Goal: Task Accomplishment & Management: Manage account settings

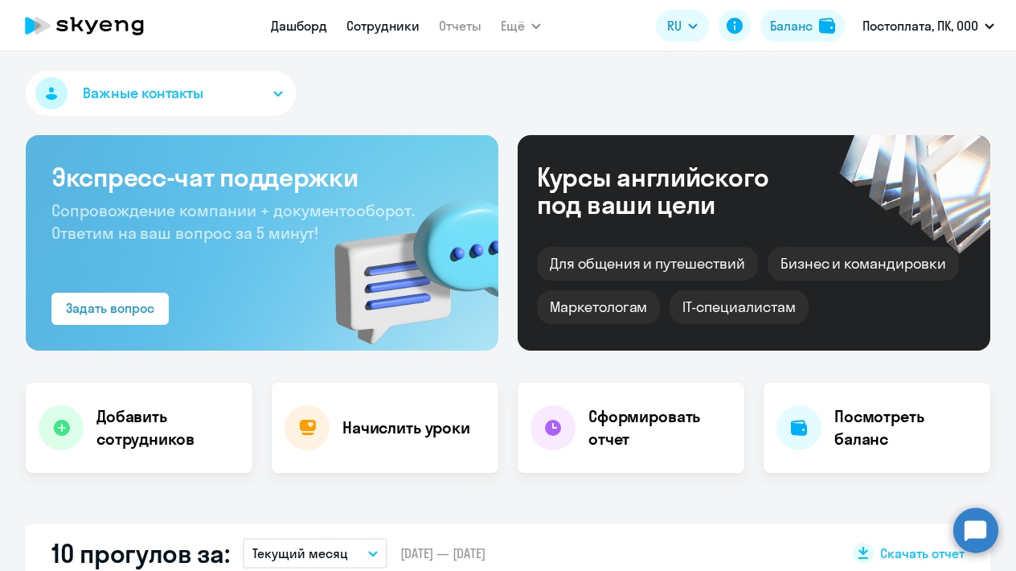
click at [389, 29] on link "Сотрудники" at bounding box center [382, 26] width 73 height 16
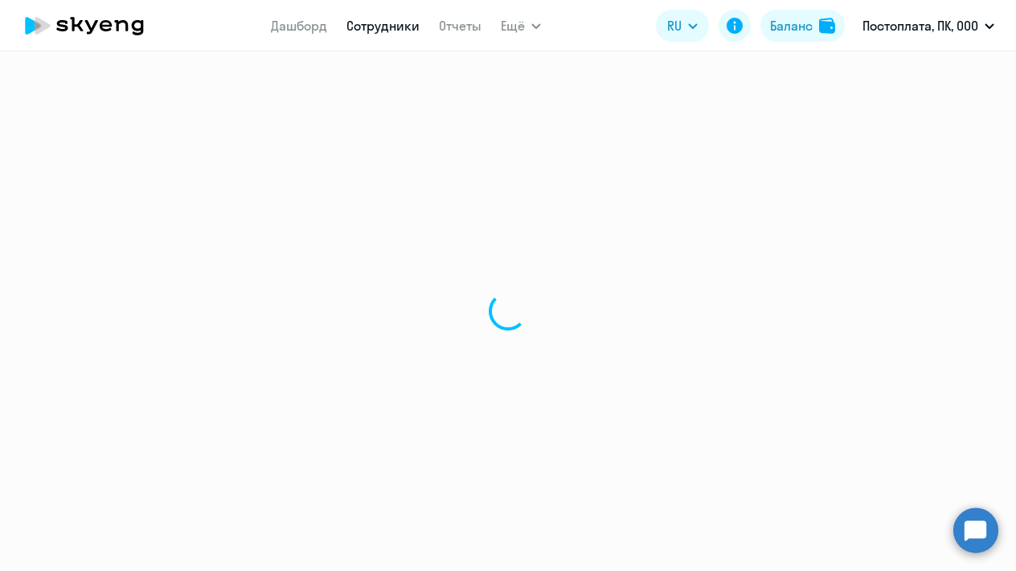
select select "30"
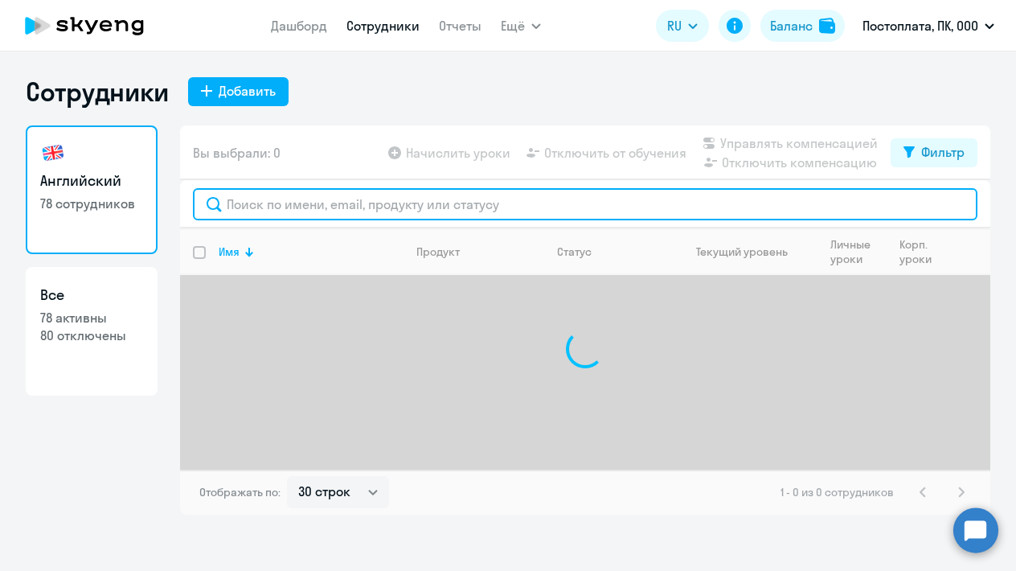
click at [334, 204] on input "text" at bounding box center [585, 204] width 784 height 32
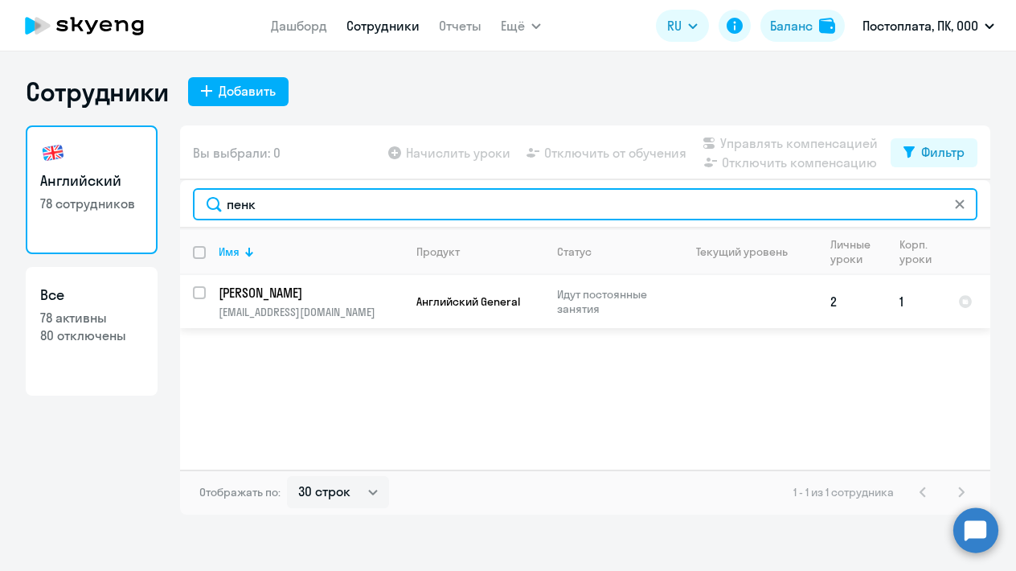
type input "пенк"
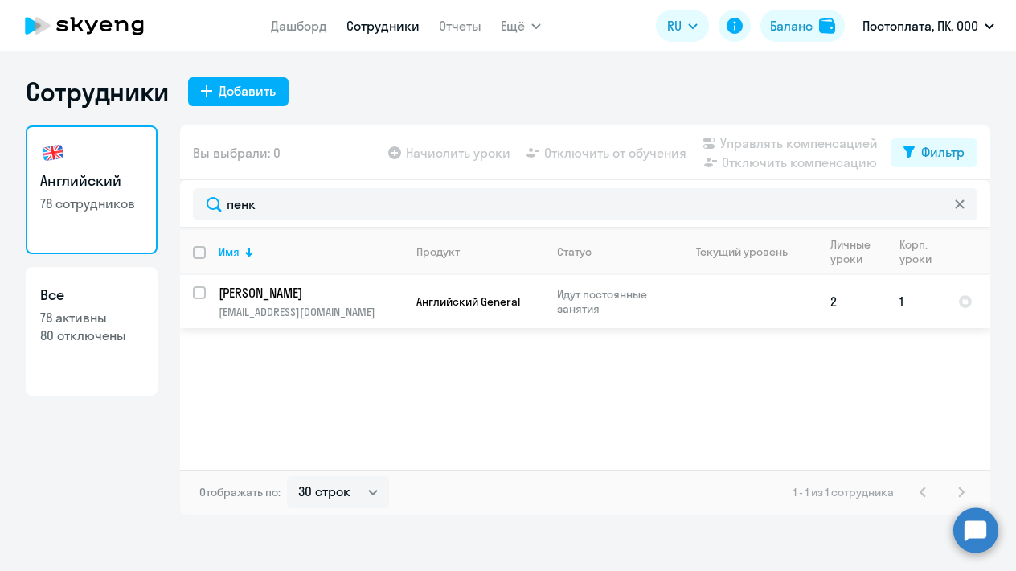
click at [276, 291] on p "[PERSON_NAME]" at bounding box center [310, 293] width 182 height 18
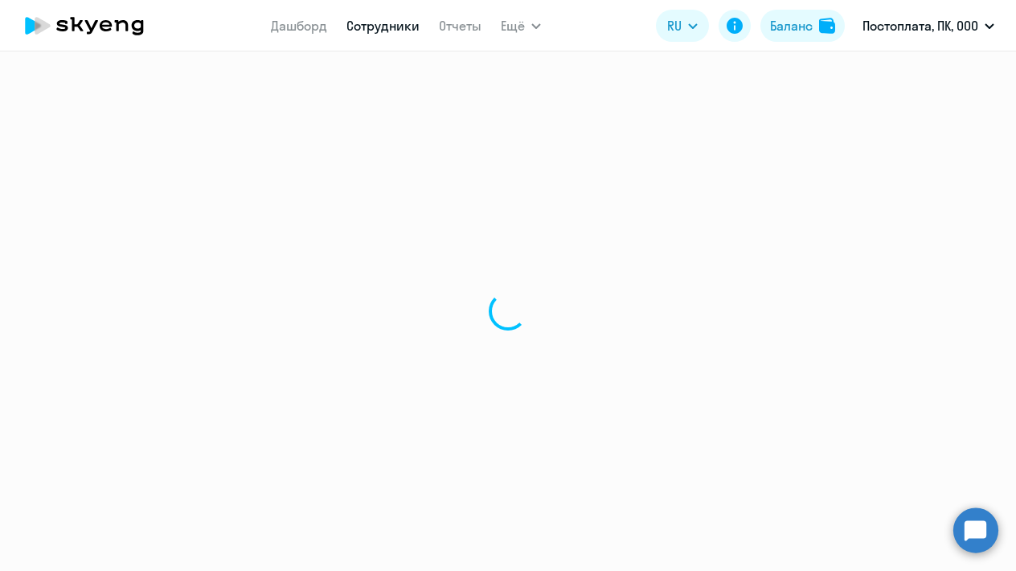
select select "english"
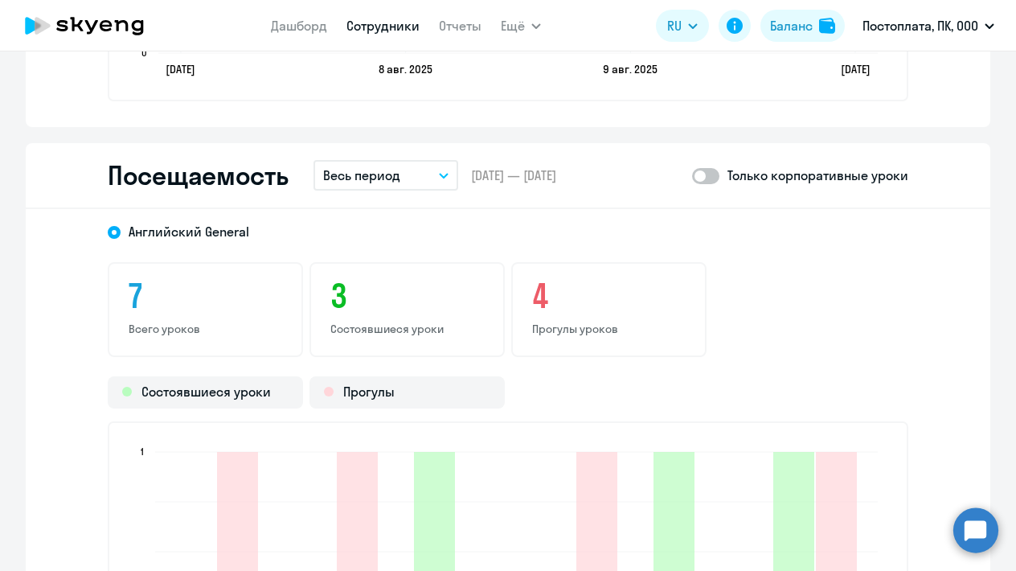
scroll to position [1830, 0]
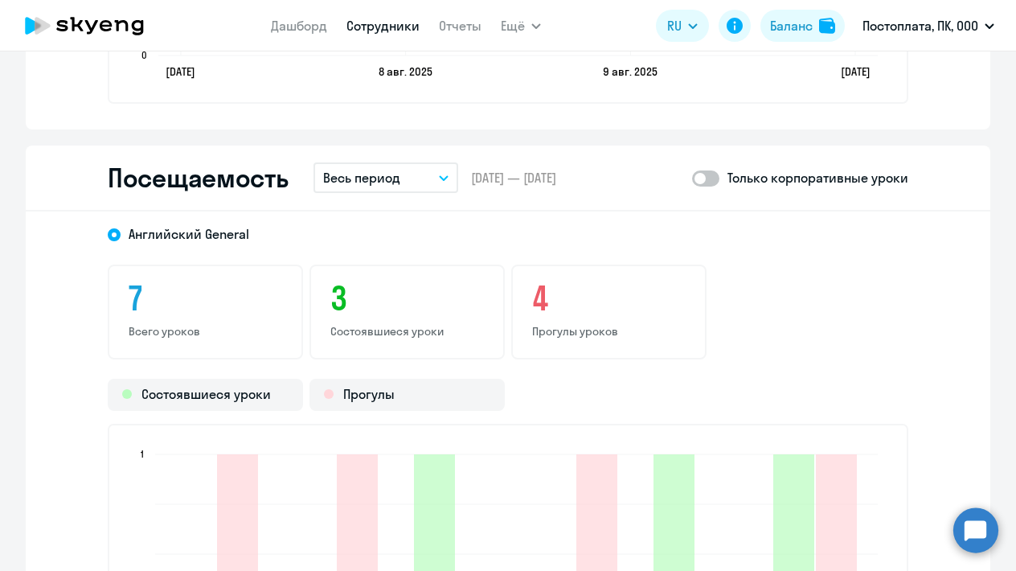
click at [699, 181] on span at bounding box center [705, 178] width 27 height 16
click at [692, 178] on input "checkbox" at bounding box center [691, 178] width 1 height 1
checkbox input "true"
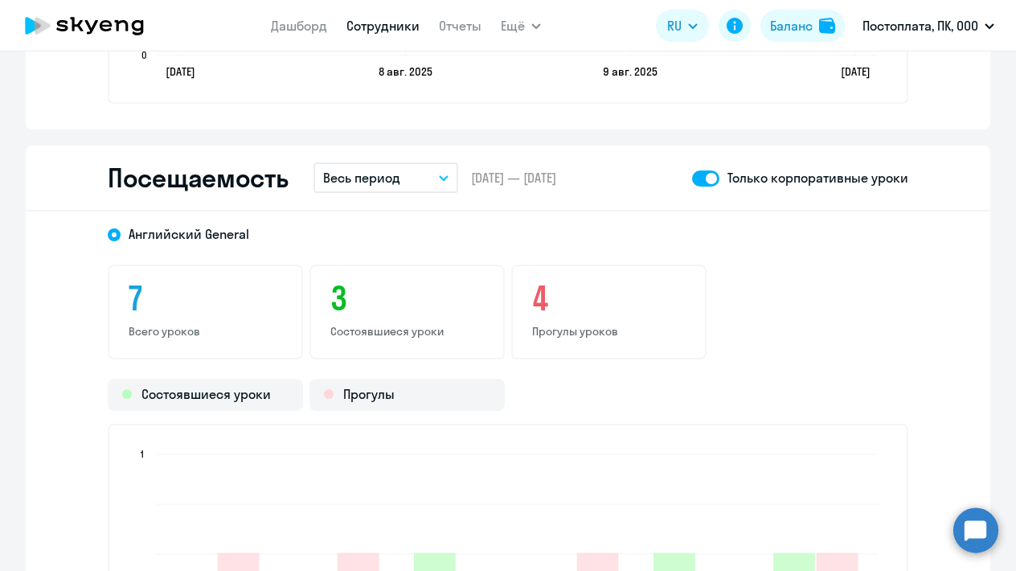
click at [394, 191] on button "Весь период" at bounding box center [385, 177] width 145 height 31
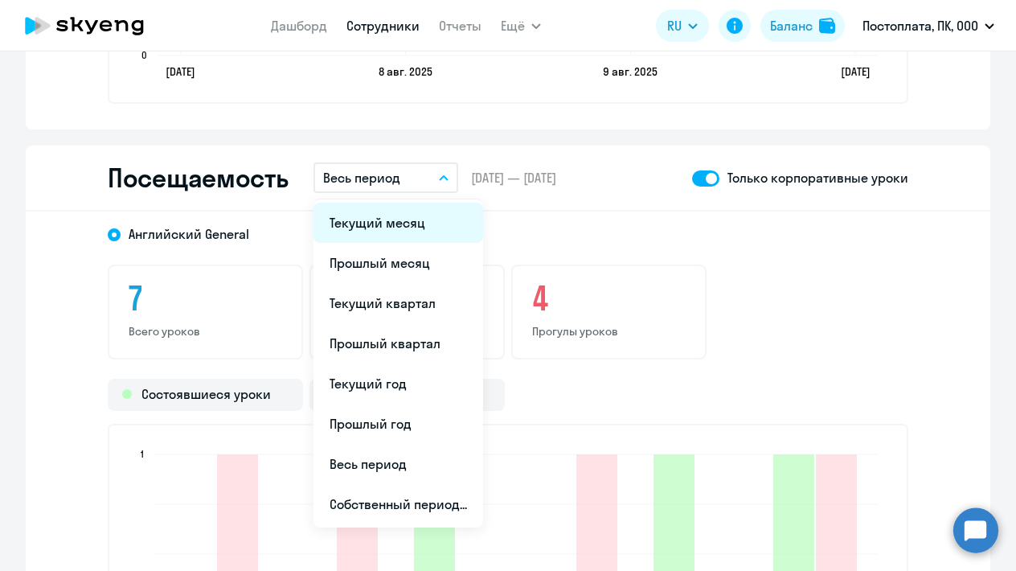
click at [381, 226] on li "Текущий месяц" at bounding box center [398, 223] width 170 height 40
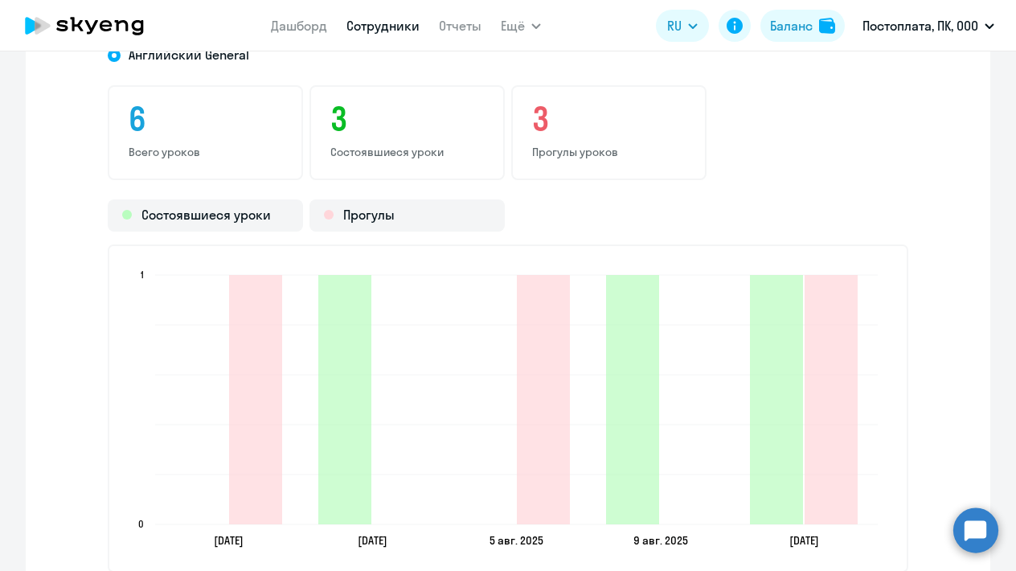
scroll to position [2007, 0]
click at [272, 2] on app-header "Дашборд Сотрудники Отчеты Ещё Дашборд Сотрудники Отчеты Начислить уроки Докумен…" at bounding box center [508, 25] width 1016 height 51
click at [117, 29] on icon at bounding box center [122, 25] width 14 height 11
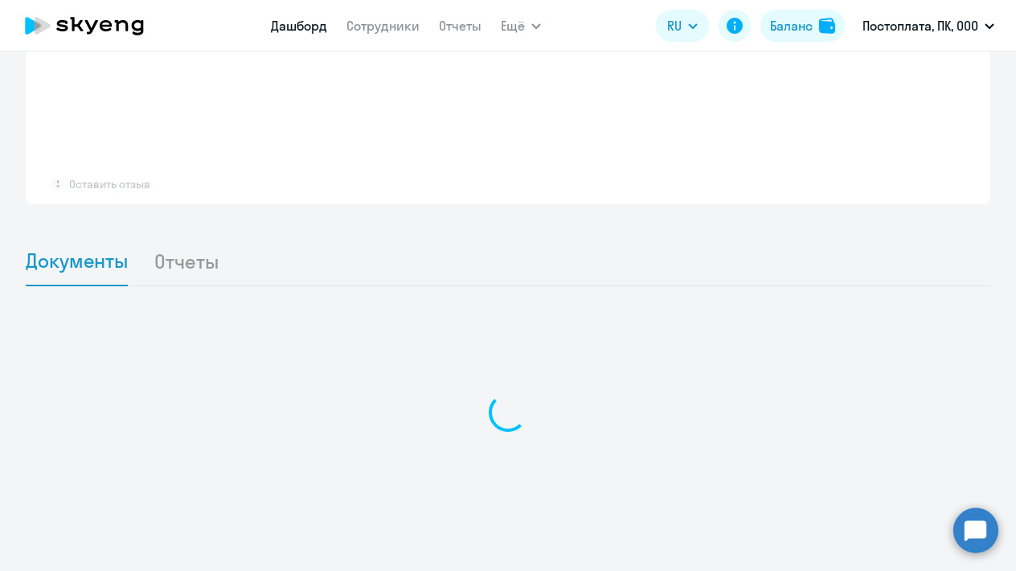
scroll to position [1185, 0]
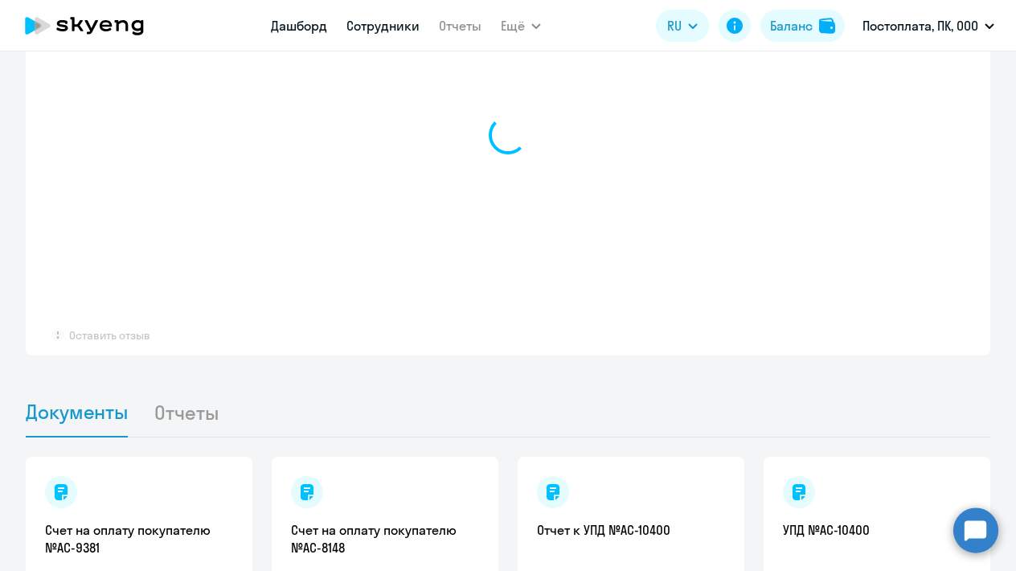
click at [411, 31] on link "Сотрудники" at bounding box center [382, 26] width 73 height 16
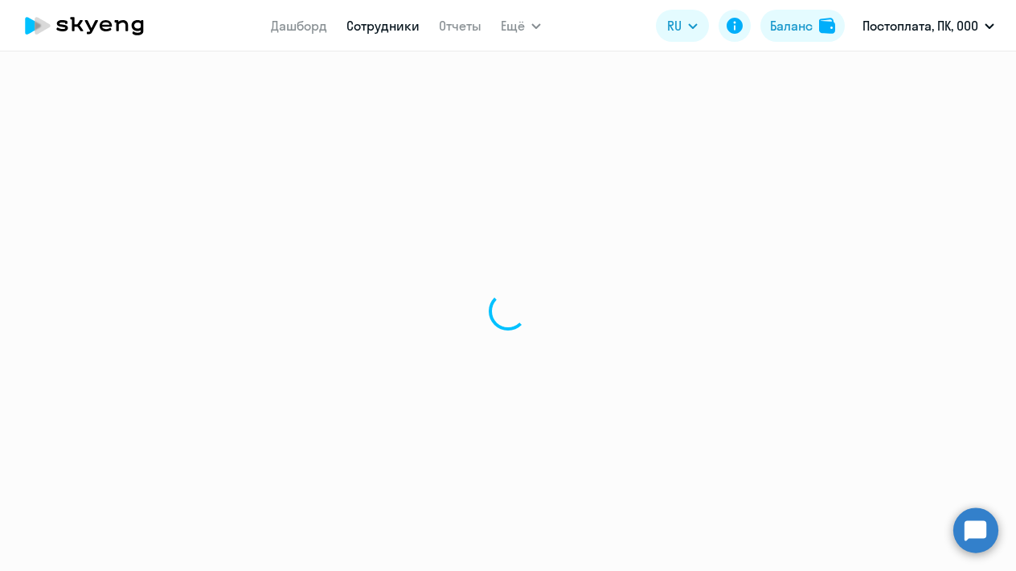
select select "30"
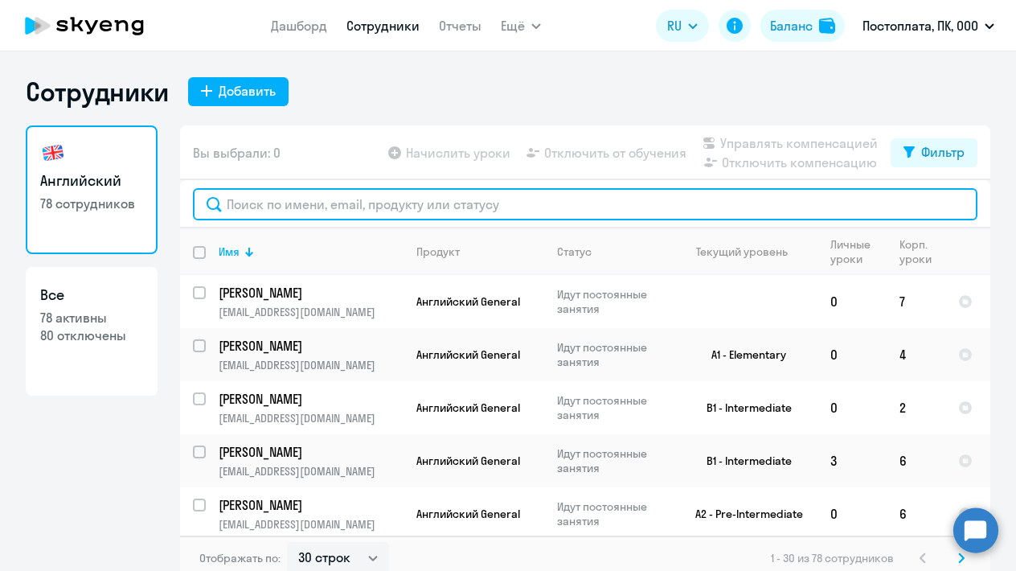
click at [376, 211] on input "text" at bounding box center [585, 204] width 784 height 32
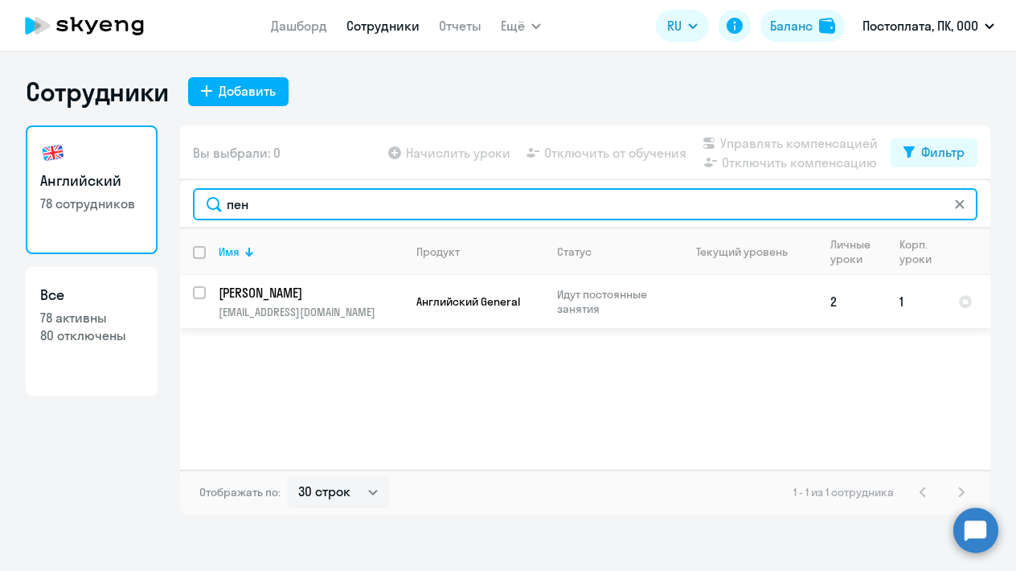
type input "пен"
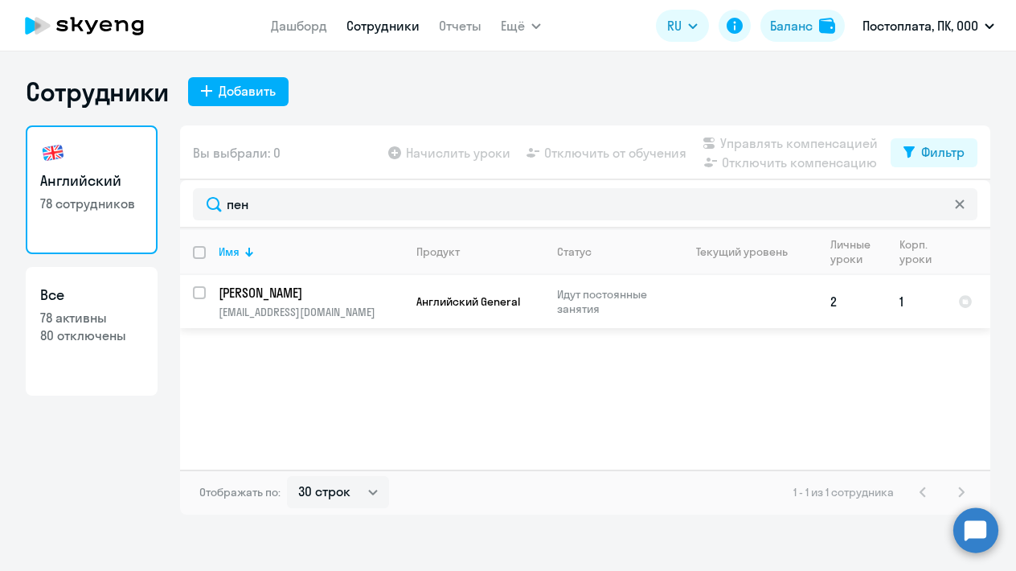
click at [196, 297] on input "select row 3042669" at bounding box center [209, 302] width 32 height 32
checkbox input "true"
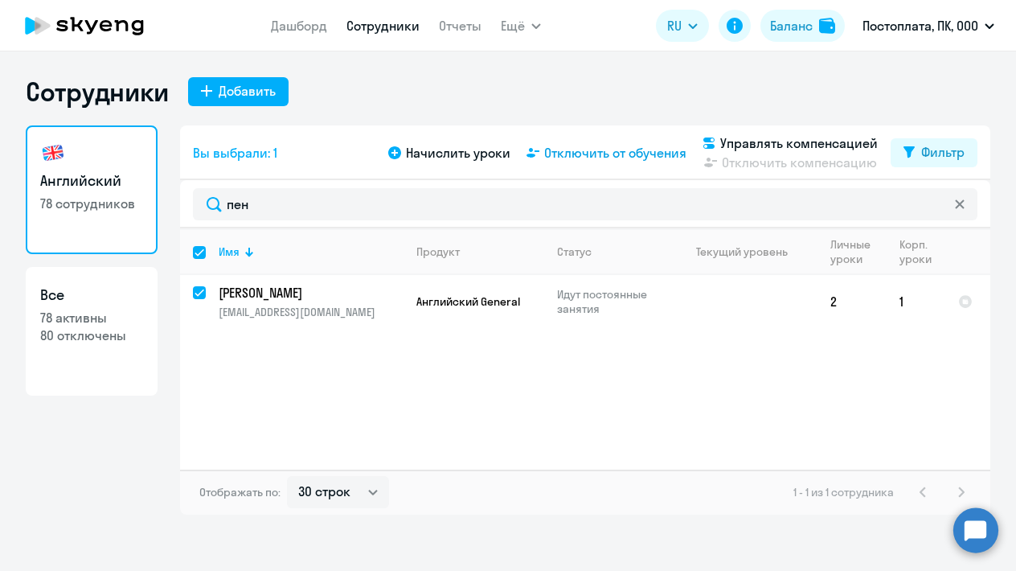
click at [579, 149] on span "Отключить от обучения" at bounding box center [615, 152] width 142 height 19
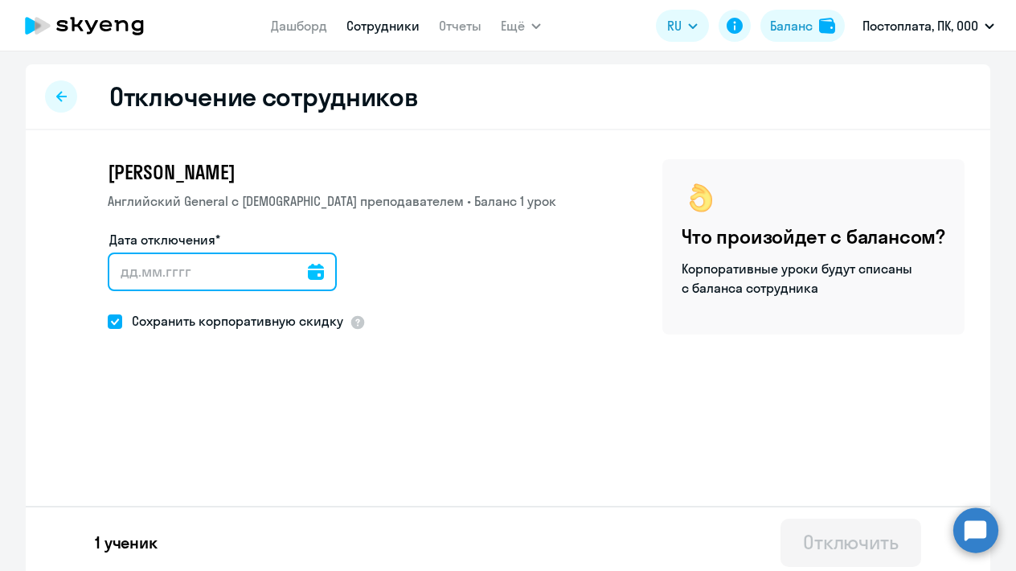
click at [325, 279] on input "Дата отключения*" at bounding box center [222, 271] width 229 height 39
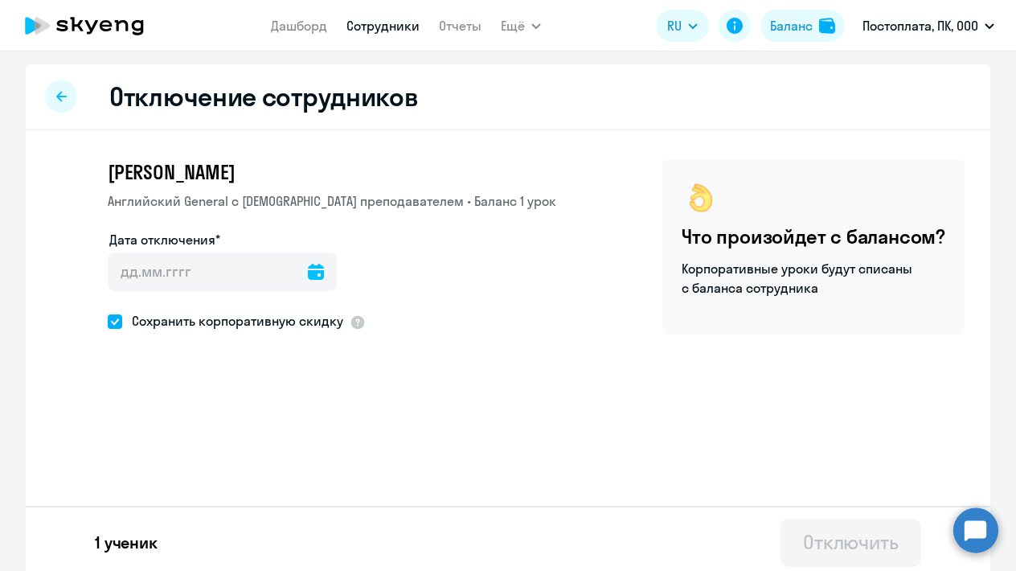
click at [311, 276] on icon at bounding box center [316, 272] width 16 height 16
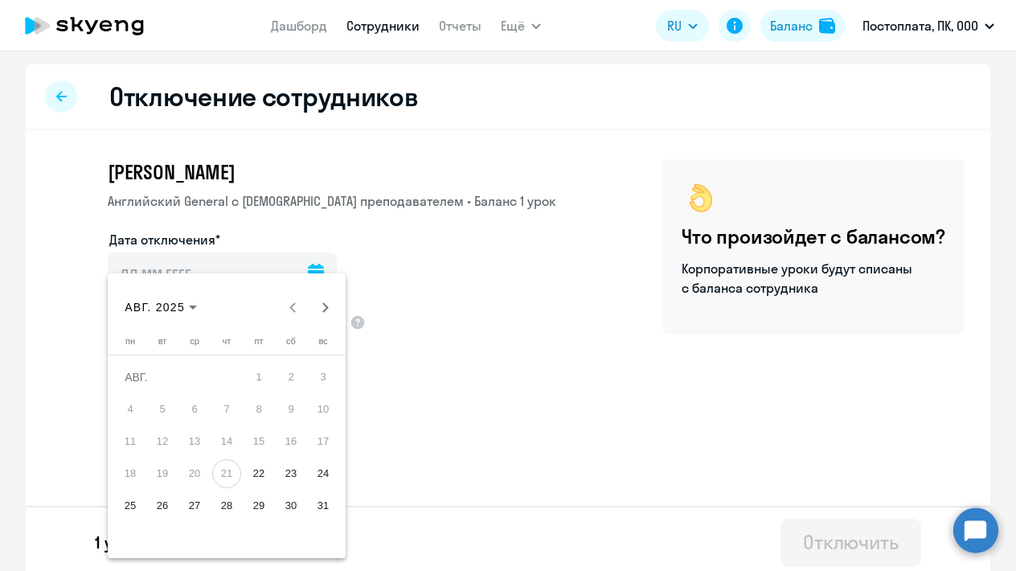
click at [261, 469] on span "22" at bounding box center [258, 473] width 29 height 29
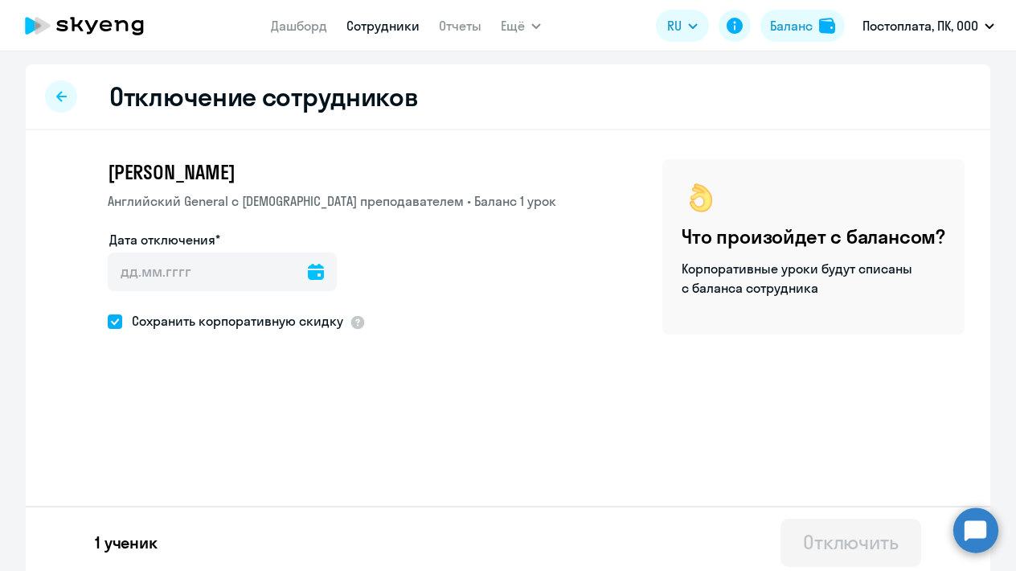
type input "[DATE]"
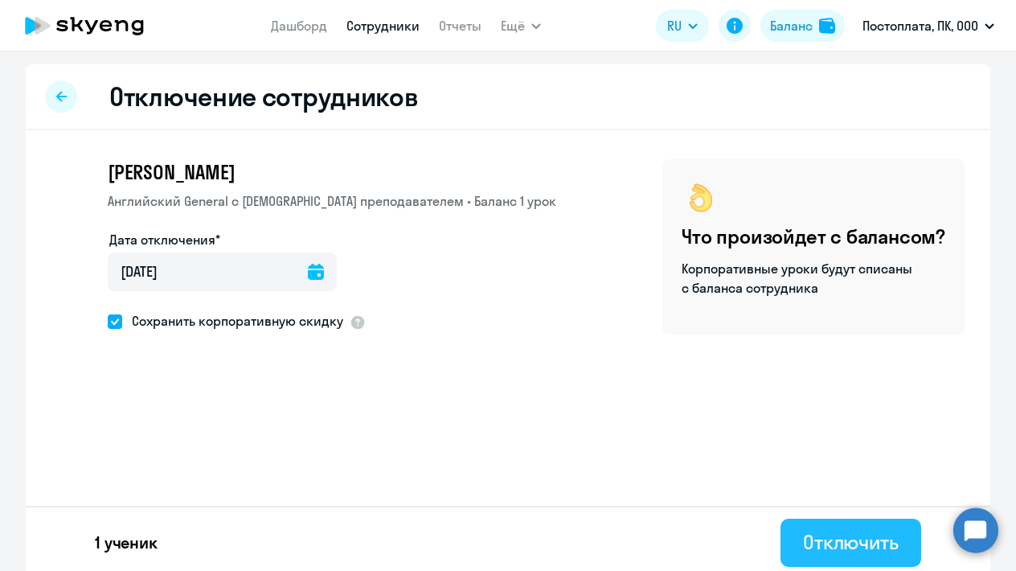
click at [861, 544] on div "Отключить" at bounding box center [851, 542] width 96 height 26
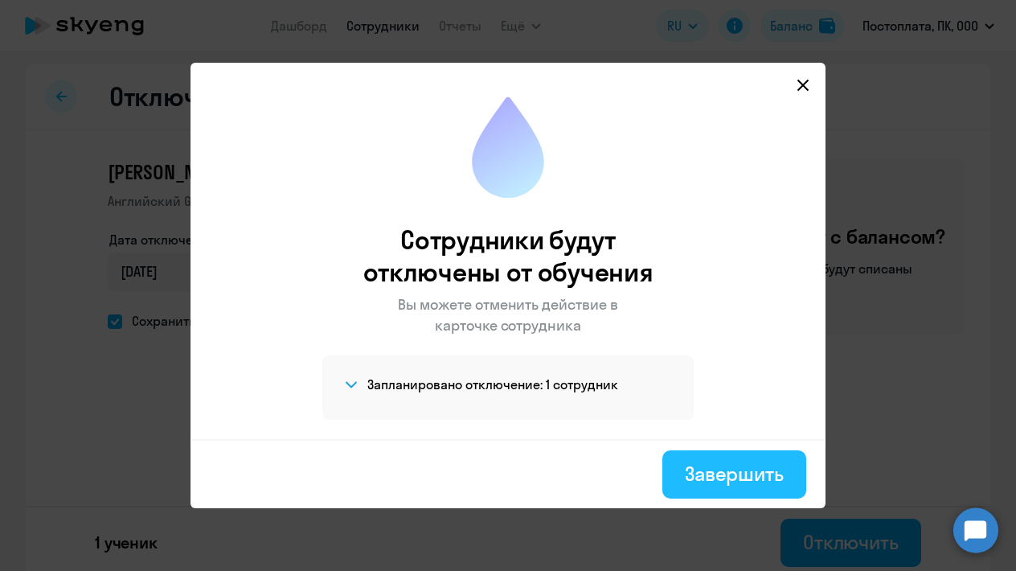
click at [693, 469] on div "Завершить" at bounding box center [734, 473] width 99 height 26
